Goal: Task Accomplishment & Management: Complete application form

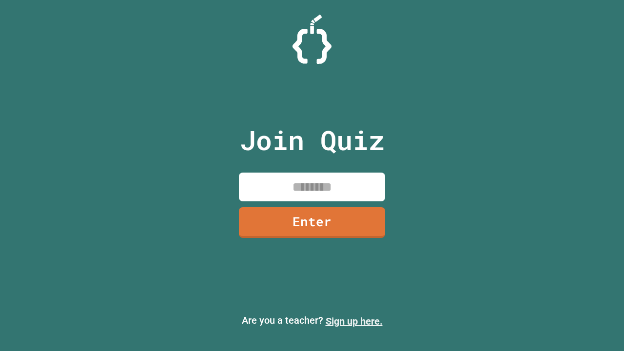
click at [354, 321] on link "Sign up here." at bounding box center [353, 321] width 57 height 12
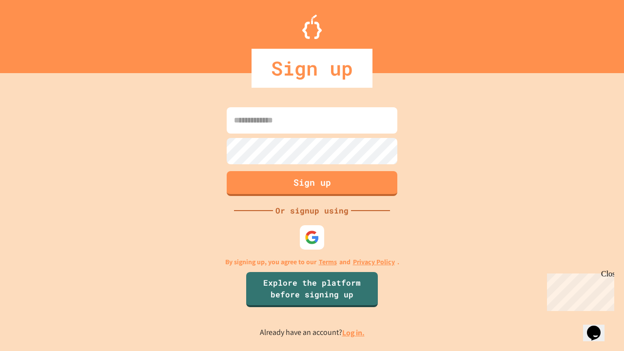
click at [354, 332] on link "Log in." at bounding box center [353, 332] width 22 height 10
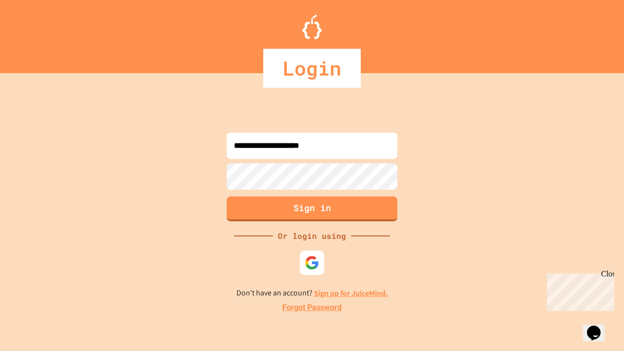
type input "**********"
